Goal: Information Seeking & Learning: Learn about a topic

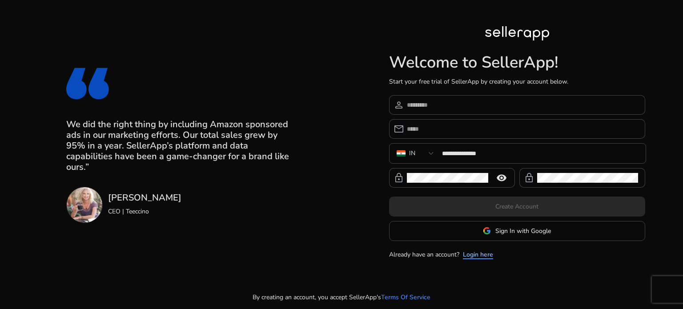
click at [480, 254] on link "Login here" at bounding box center [478, 254] width 30 height 9
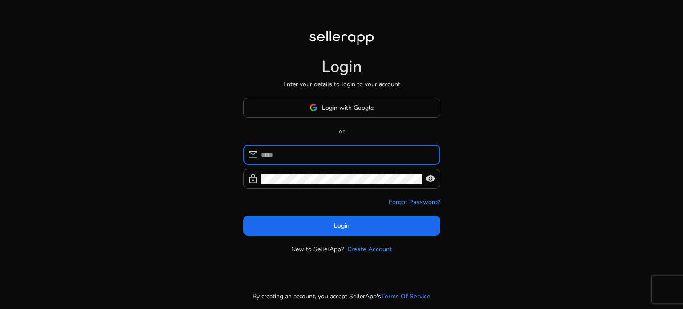
click at [351, 153] on input at bounding box center [347, 155] width 172 height 10
type input "**********"
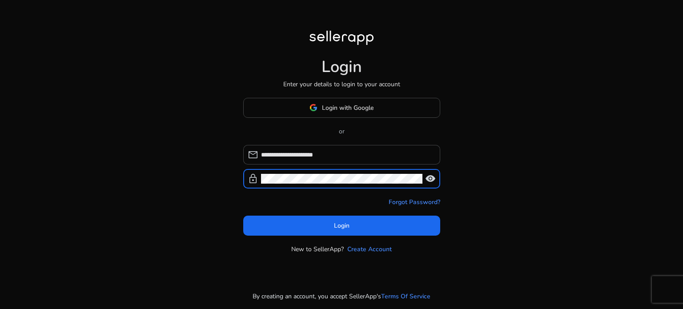
click at [357, 238] on div "**********" at bounding box center [341, 176] width 197 height 156
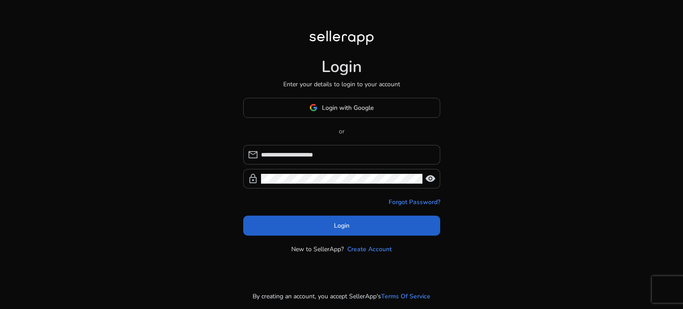
click at [359, 234] on span at bounding box center [341, 225] width 197 height 21
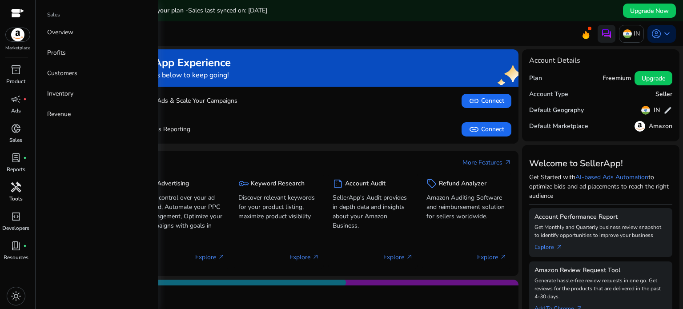
click at [15, 188] on span "handyman" at bounding box center [16, 187] width 11 height 11
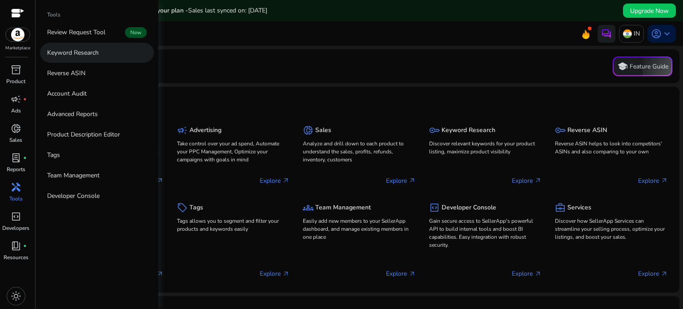
click at [83, 46] on link "Keyword Research" at bounding box center [97, 53] width 114 height 20
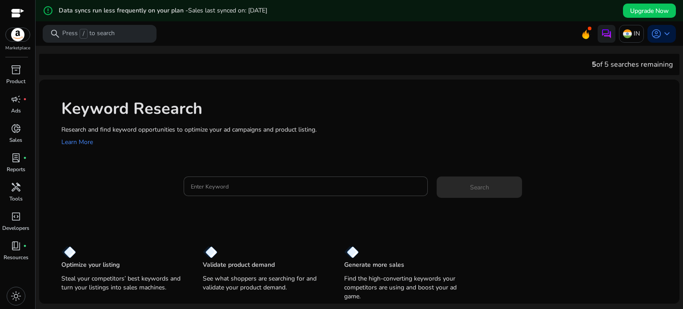
click at [210, 159] on div "Keyword Research Research and find keyword opportunities to optimize your [PERS…" at bounding box center [359, 122] width 641 height 85
click at [200, 189] on input "Enter Keyword" at bounding box center [306, 187] width 230 height 10
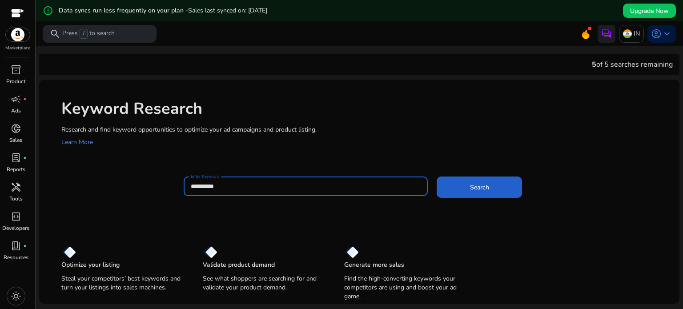
type input "*********"
click at [483, 190] on span "Search" at bounding box center [479, 187] width 19 height 9
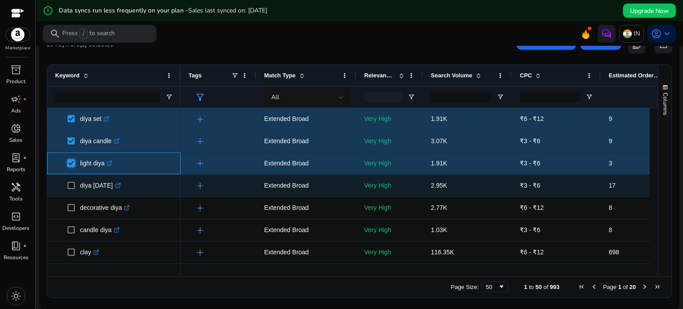
scroll to position [222, 0]
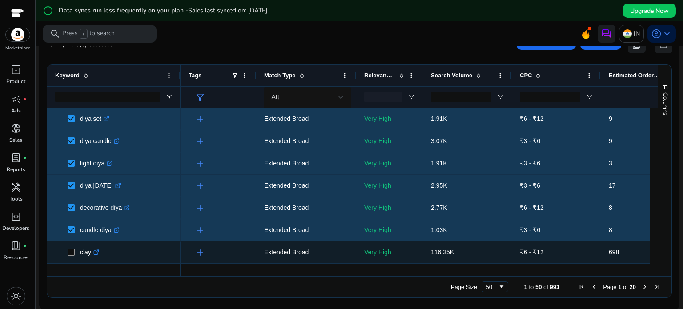
click at [67, 250] on span "clay .st0{fill:#2c8af8}" at bounding box center [113, 252] width 117 height 18
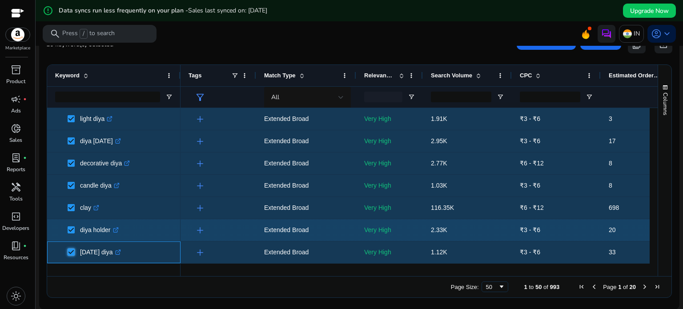
scroll to position [0, 0]
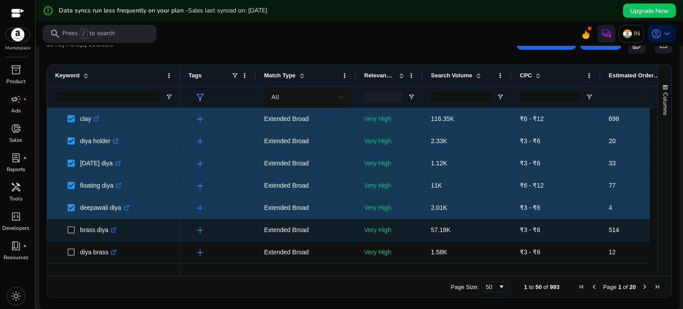
click at [74, 232] on span at bounding box center [74, 230] width 12 height 18
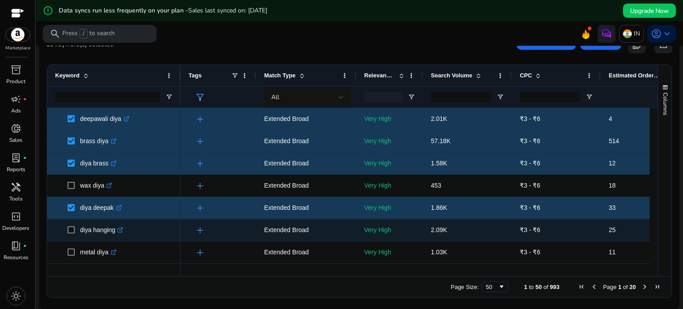
click at [75, 228] on span at bounding box center [74, 230] width 12 height 18
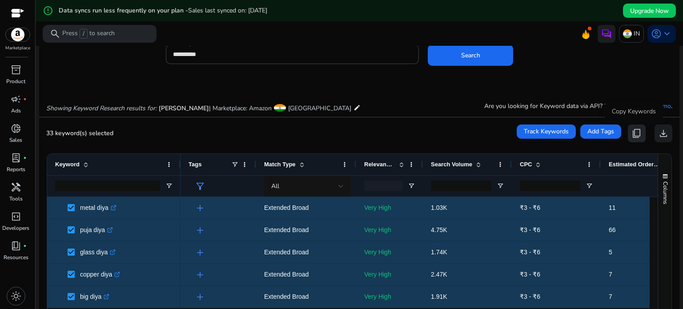
click at [632, 139] on span "content_copy" at bounding box center [637, 133] width 11 height 11
click at [632, 138] on span "content_copy" at bounding box center [637, 133] width 11 height 11
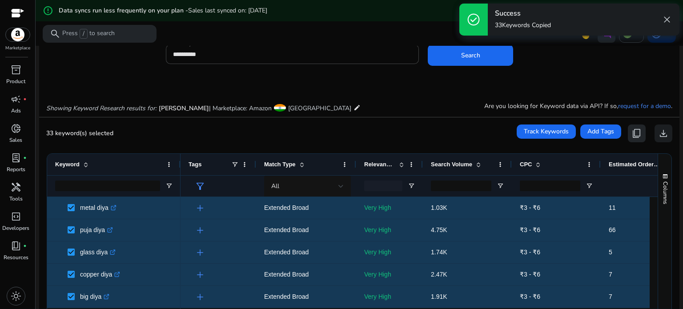
click at [632, 138] on span "content_copy" at bounding box center [637, 133] width 11 height 11
